Goal: Transaction & Acquisition: Book appointment/travel/reservation

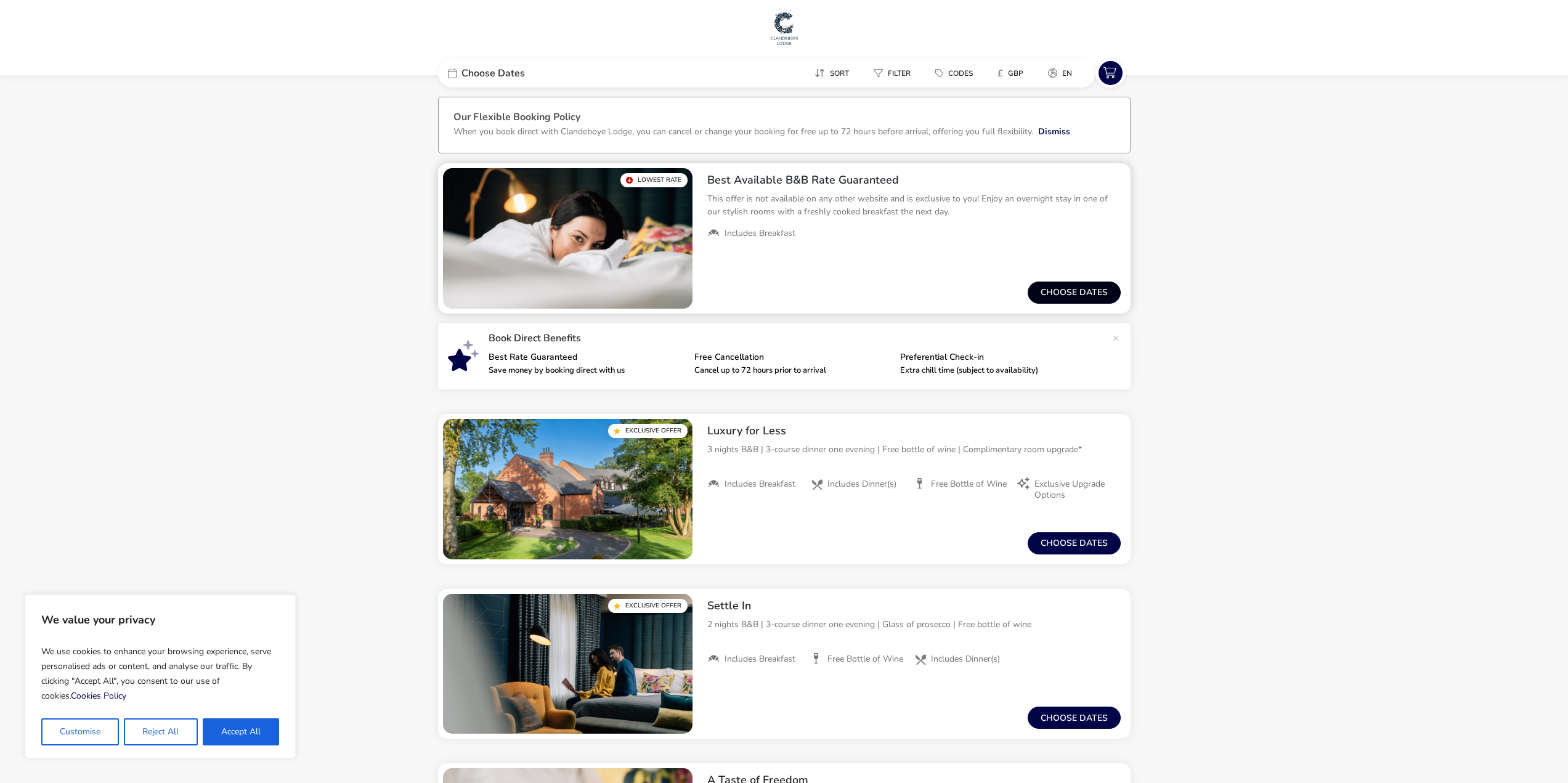
click at [1046, 285] on button "Choose dates" at bounding box center [1074, 292] width 93 height 22
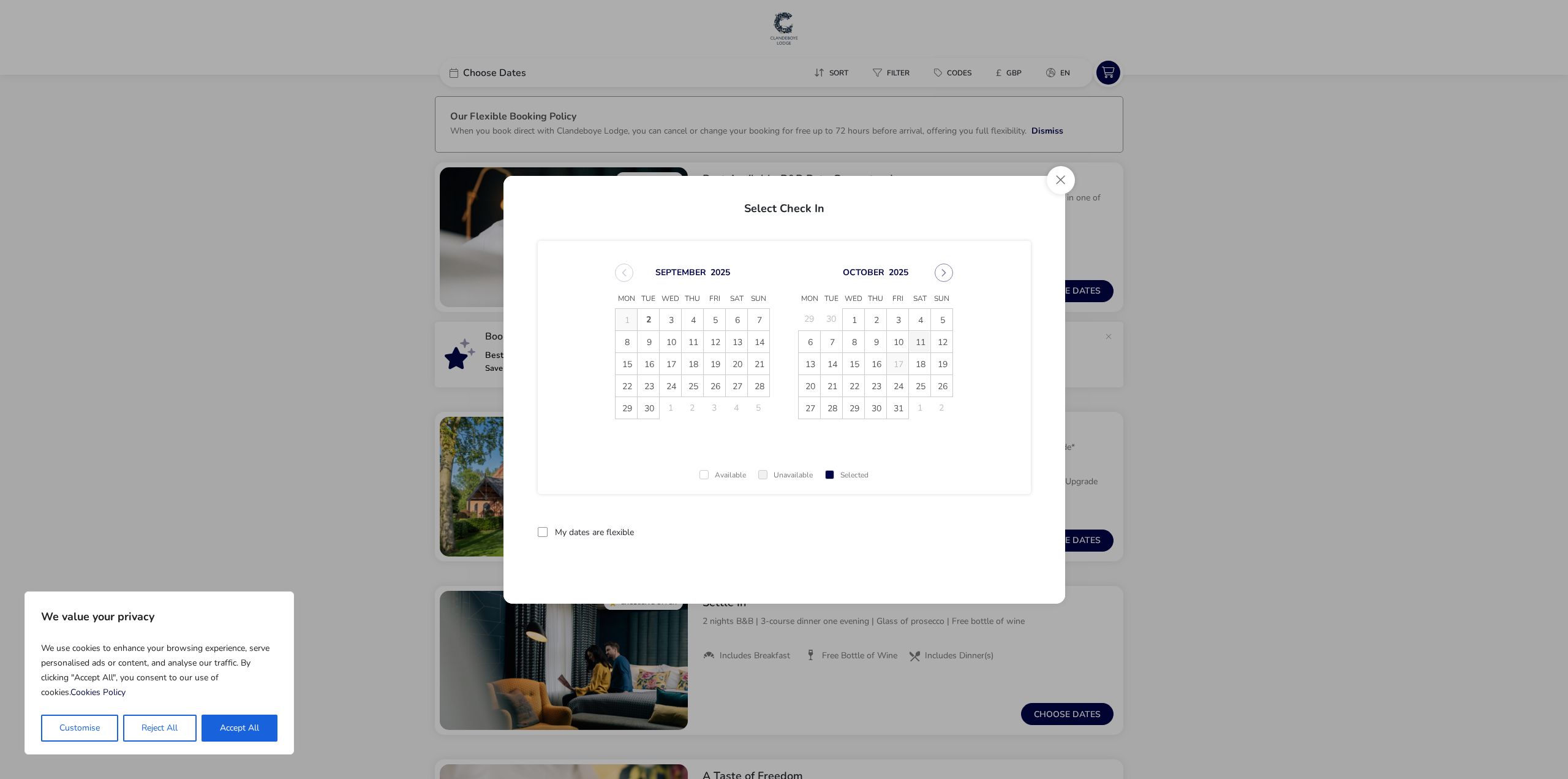
click at [924, 344] on span "11" at bounding box center [920, 341] width 22 height 22
click at [585, 519] on div "My dates are flexible reset" at bounding box center [784, 545] width 493 height 53
drag, startPoint x: 576, startPoint y: 526, endPoint x: 565, endPoint y: 541, distance: 18.6
click at [576, 527] on div "My dates are flexible reset" at bounding box center [784, 545] width 493 height 53
click at [543, 533] on div at bounding box center [543, 532] width 10 height 10
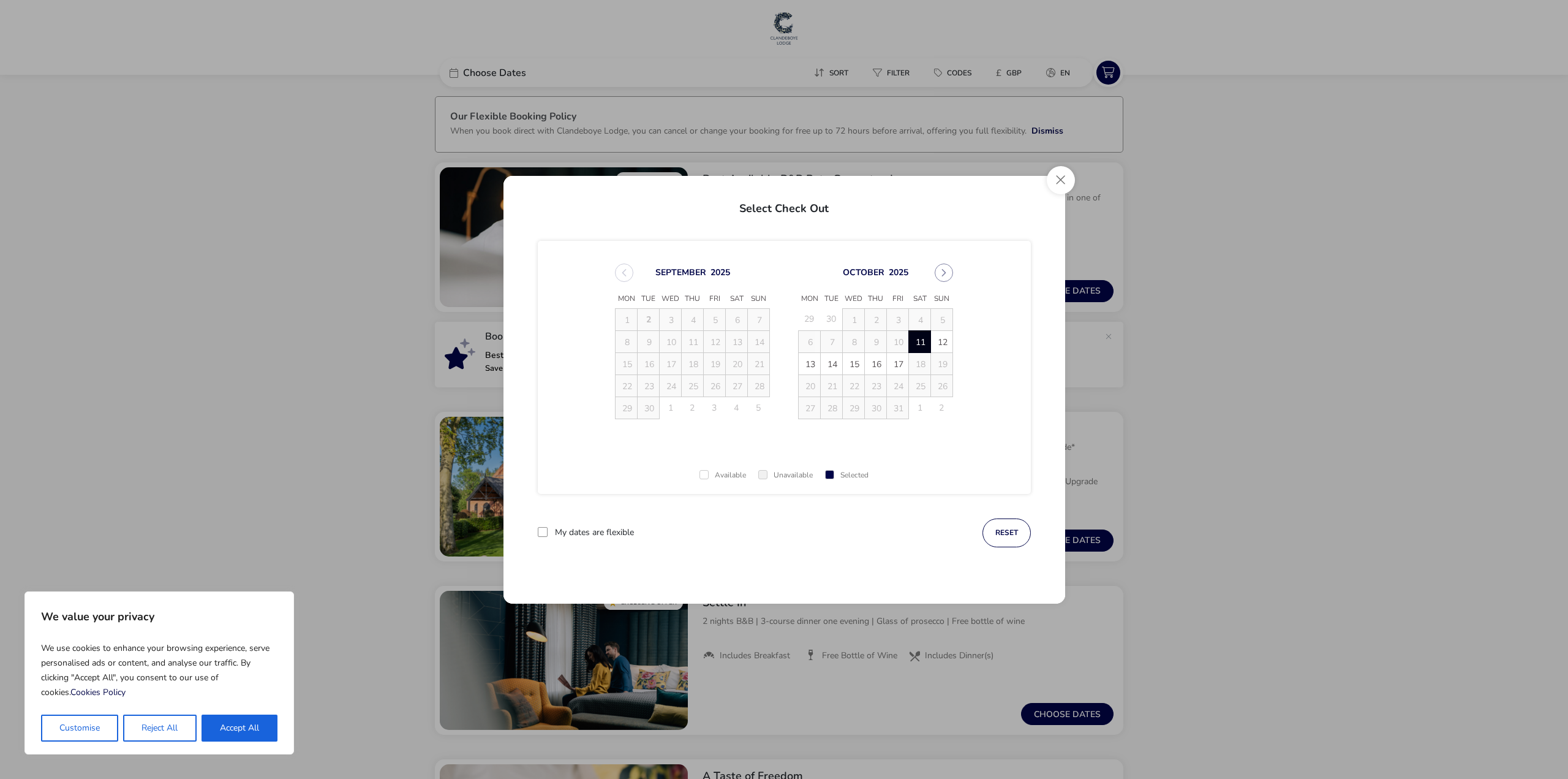
scroll to position [6, 7]
click at [943, 343] on span "12" at bounding box center [941, 341] width 22 height 22
click at [989, 530] on button "Apply Dates" at bounding box center [993, 532] width 75 height 29
